Goal: Task Accomplishment & Management: Manage account settings

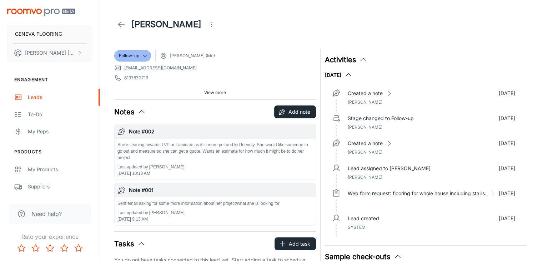
click at [295, 21] on div "[PERSON_NAME]" at bounding box center [321, 24] width 415 height 20
drag, startPoint x: 115, startPoint y: 29, endPoint x: 107, endPoint y: 30, distance: 7.6
click at [115, 29] on div "[PERSON_NAME]" at bounding box center [166, 24] width 104 height 14
click at [117, 23] on icon at bounding box center [121, 24] width 9 height 9
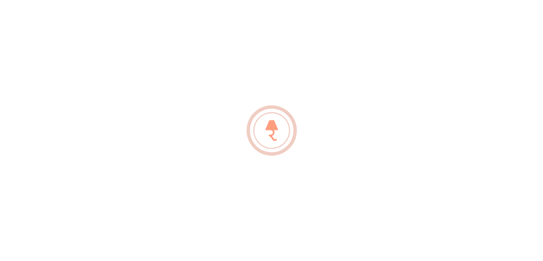
scroll to position [12, 0]
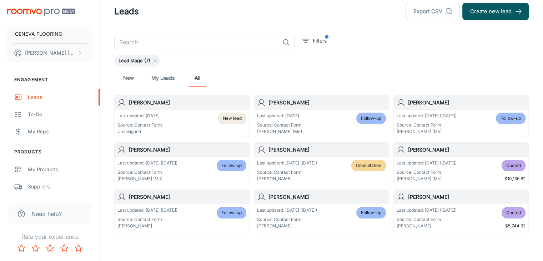
click at [159, 116] on p "Last updated: [DATE]" at bounding box center [140, 116] width 45 height 6
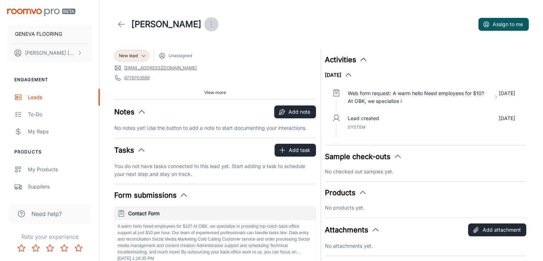
click at [207, 21] on icon "Open menu" at bounding box center [211, 24] width 9 height 9
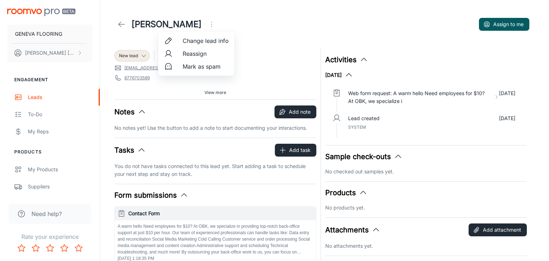
click at [200, 71] on li "Mark as spam" at bounding box center [196, 66] width 76 height 13
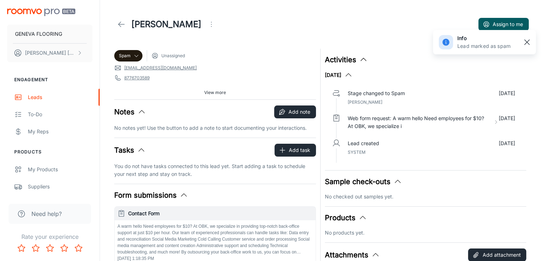
click at [524, 43] on rect "button" at bounding box center [527, 42] width 9 height 9
click at [121, 26] on icon at bounding box center [121, 24] width 9 height 9
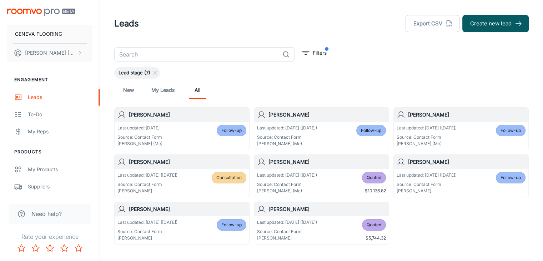
click at [317, 82] on div "New My Leads All" at bounding box center [321, 89] width 403 height 17
click at [179, 133] on div "Last updated: Today Source: Contact Form Belinda Ortega (Me) Follow-up" at bounding box center [182, 136] width 129 height 22
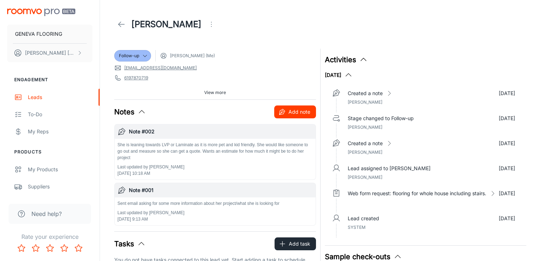
click at [298, 115] on button "Add note" at bounding box center [295, 111] width 42 height 13
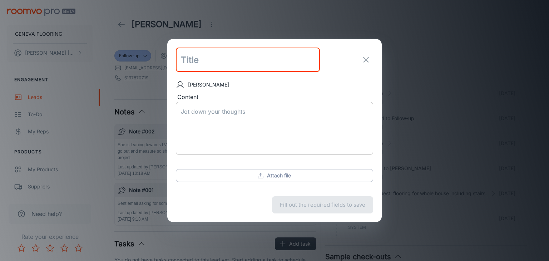
click at [291, 116] on textarea "Content" at bounding box center [274, 128] width 187 height 41
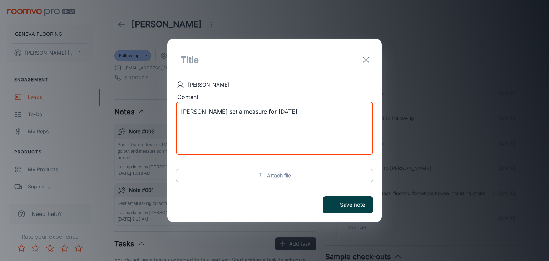
type textarea "Lisa set a measure for this Friday"
click at [350, 205] on button "Save note" at bounding box center [348, 204] width 50 height 17
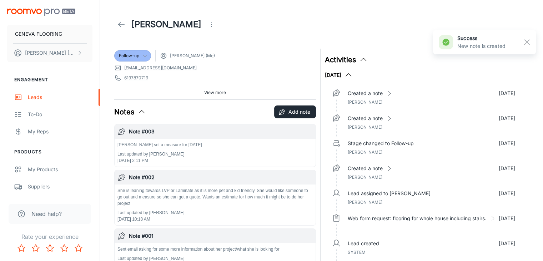
click at [144, 55] on icon at bounding box center [145, 56] width 6 height 6
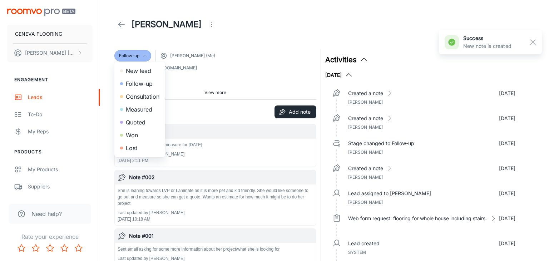
click at [144, 100] on li "Consultation" at bounding box center [139, 96] width 51 height 13
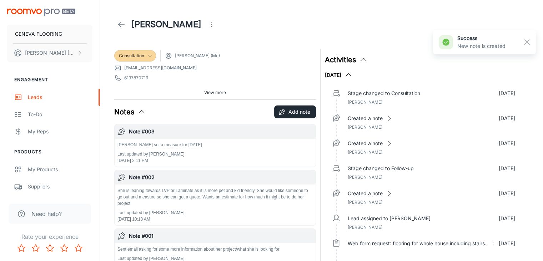
click at [256, 37] on header "[PERSON_NAME]" at bounding box center [322, 24] width 432 height 49
click at [115, 23] on link at bounding box center [121, 24] width 14 height 14
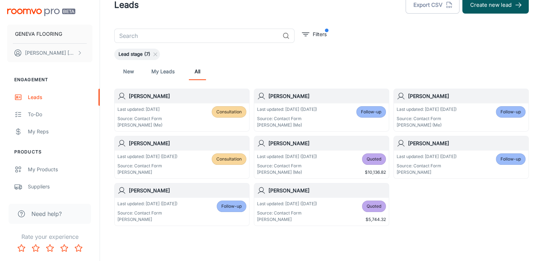
scroll to position [35, 0]
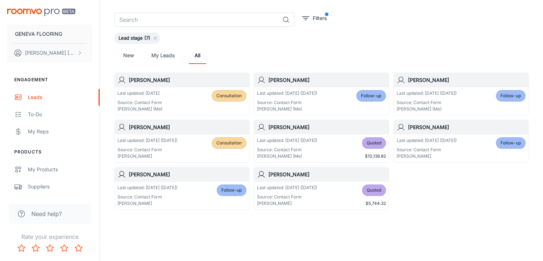
click at [311, 96] on p "Last updated: [DATE] ([DATE])" at bounding box center [287, 93] width 60 height 6
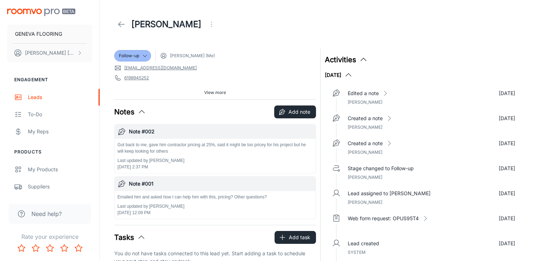
click at [121, 26] on icon at bounding box center [121, 24] width 9 height 9
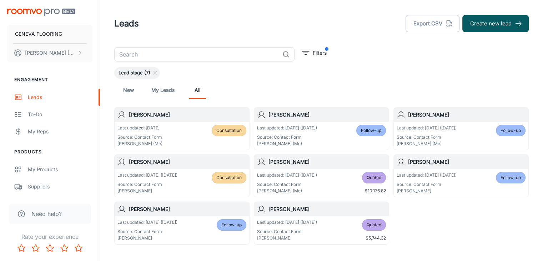
click at [159, 147] on div "Last updated: Today Source: Contact Form Belinda Ortega (Me) Consultation" at bounding box center [182, 136] width 135 height 28
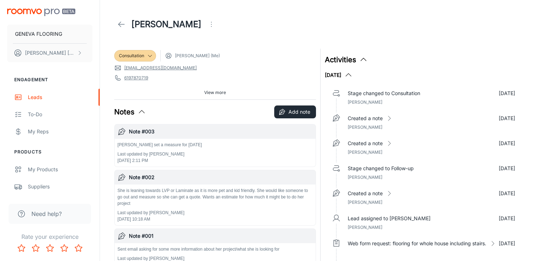
drag, startPoint x: 141, startPoint y: 78, endPoint x: 214, endPoint y: 75, distance: 72.9
click at [259, 52] on div "Consultation Belinda Ortega (Me)" at bounding box center [215, 55] width 202 height 11
drag, startPoint x: 154, startPoint y: 78, endPoint x: 123, endPoint y: 79, distance: 31.4
click at [123, 79] on span "6197870719" at bounding box center [215, 77] width 202 height 7
copy link "6197870719"
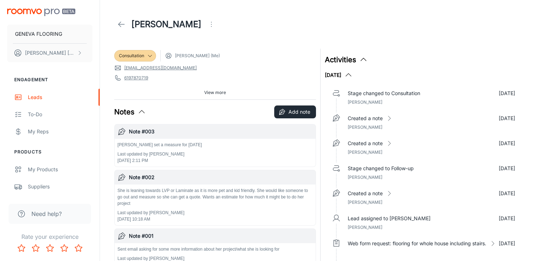
click at [196, 89] on div "View more" at bounding box center [215, 92] width 202 height 11
drag, startPoint x: 168, startPoint y: 69, endPoint x: 123, endPoint y: 70, distance: 45.4
click at [123, 70] on span "[EMAIL_ADDRESS][DOMAIN_NAME]" at bounding box center [215, 67] width 202 height 7
copy link "[EMAIL_ADDRESS][DOMAIN_NAME]"
click at [419, 26] on div "[PERSON_NAME]" at bounding box center [321, 24] width 415 height 20
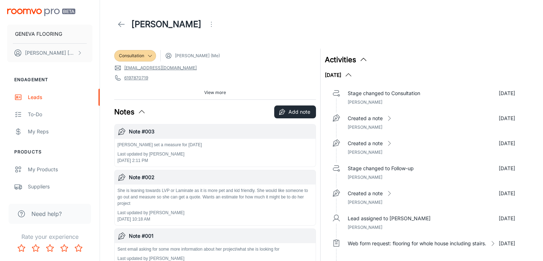
click at [323, 1] on header "[PERSON_NAME]" at bounding box center [322, 24] width 432 height 49
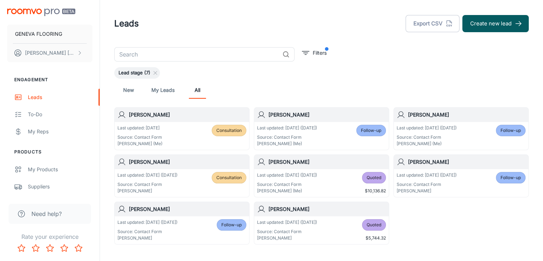
click at [414, 60] on div "​ Filters Lead stage (7) New My Leads All Elaina Last updated: Today Source: Co…" at bounding box center [322, 145] width 432 height 197
click at [366, 85] on div "New My Leads All" at bounding box center [321, 89] width 403 height 17
click at [212, 36] on header "Leads Export CSV Create new lead" at bounding box center [322, 23] width 432 height 47
